Goal: Information Seeking & Learning: Learn about a topic

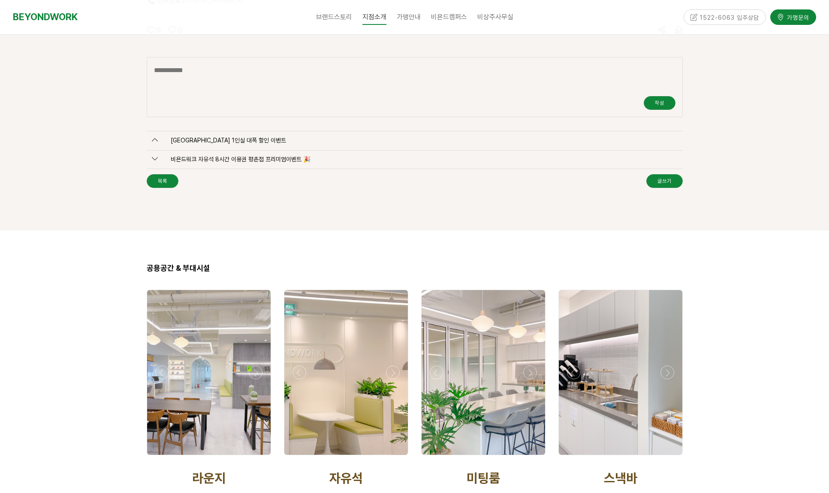
scroll to position [1442, 0]
click at [366, 320] on div at bounding box center [346, 371] width 124 height 165
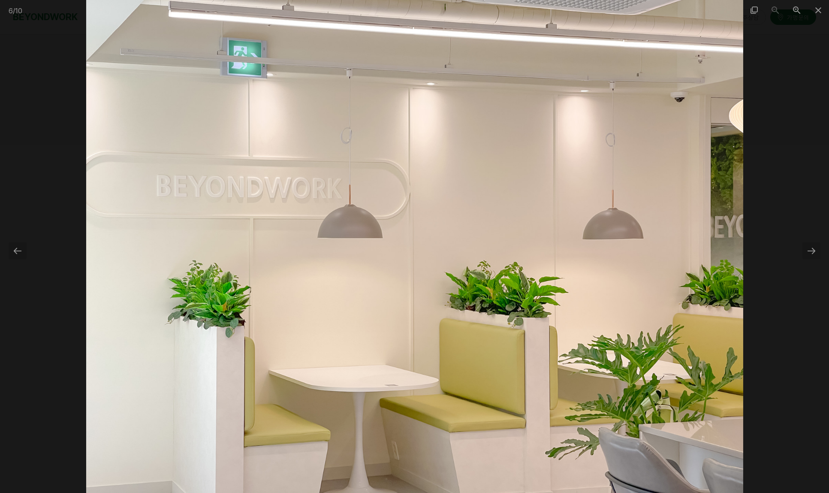
scroll to position [1571, 0]
click at [808, 251] on div at bounding box center [811, 250] width 18 height 17
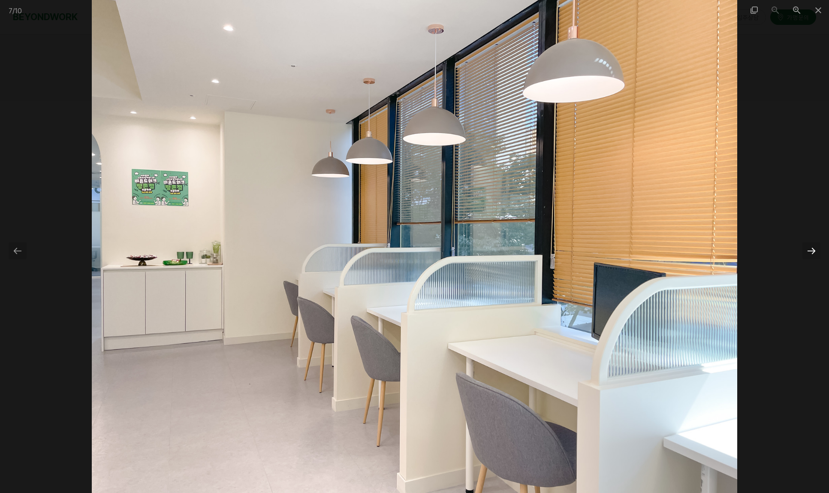
click at [808, 251] on div at bounding box center [811, 250] width 18 height 17
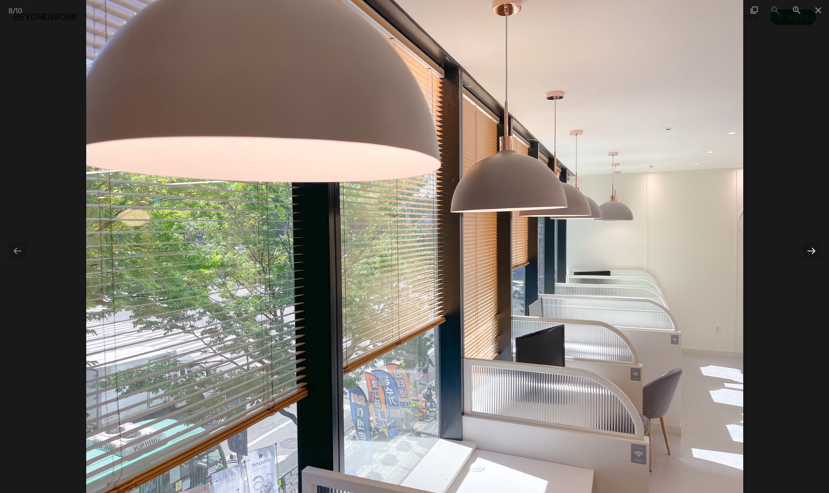
click at [808, 251] on div at bounding box center [811, 250] width 18 height 17
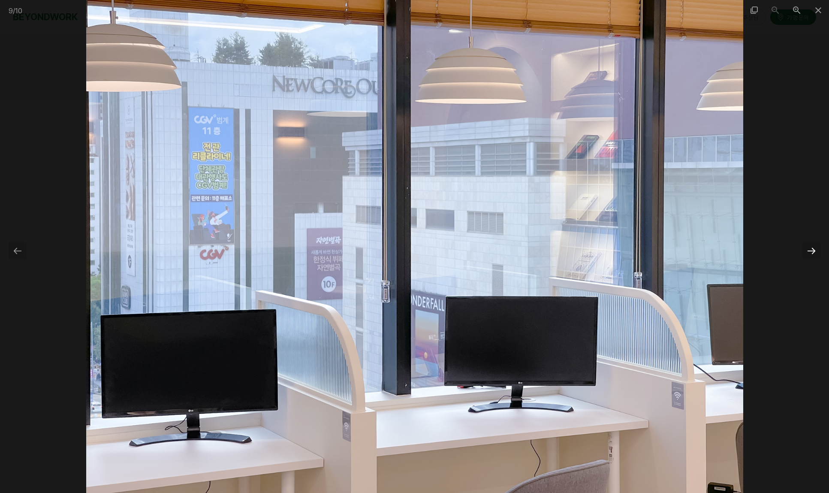
click at [808, 251] on div at bounding box center [811, 250] width 18 height 17
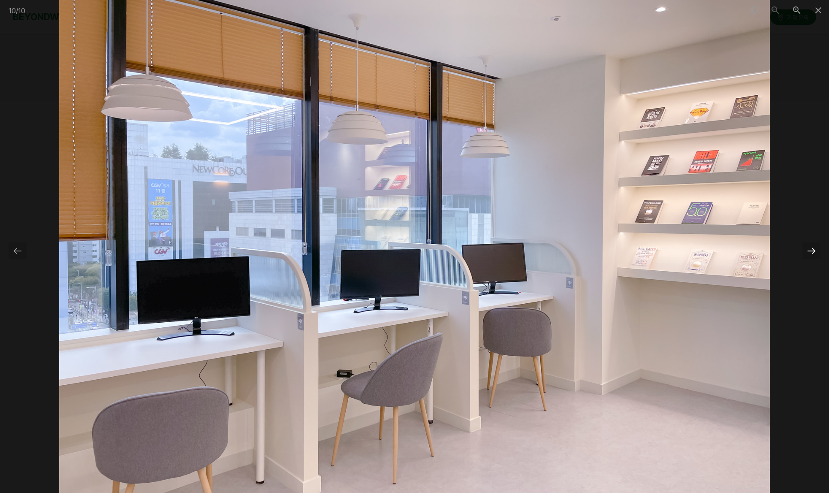
click at [806, 254] on div at bounding box center [811, 250] width 18 height 17
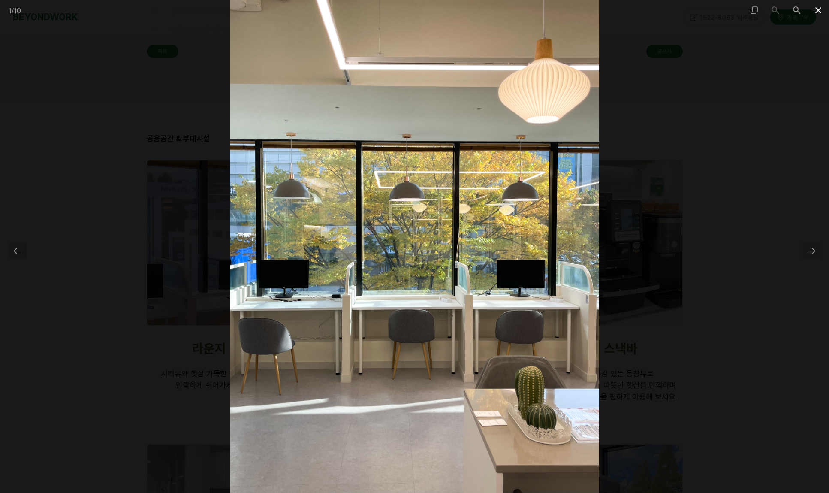
click at [820, 10] on span at bounding box center [818, 10] width 21 height 20
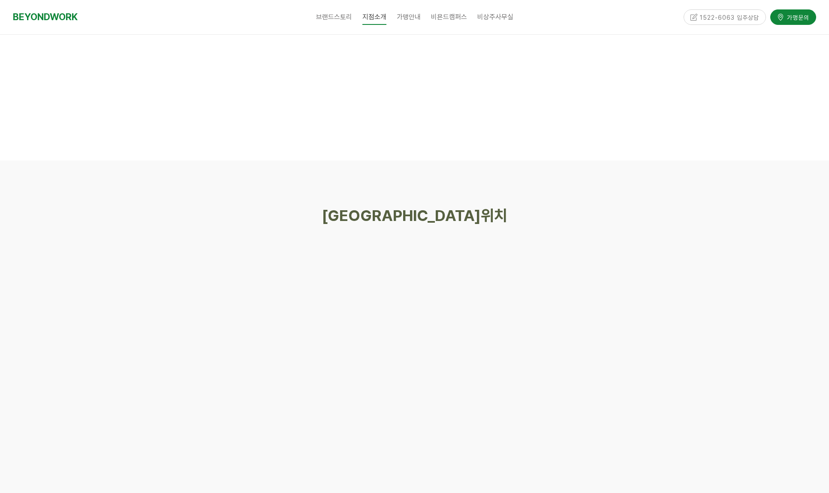
scroll to position [4033, 0]
